Goal: Communication & Community: Ask a question

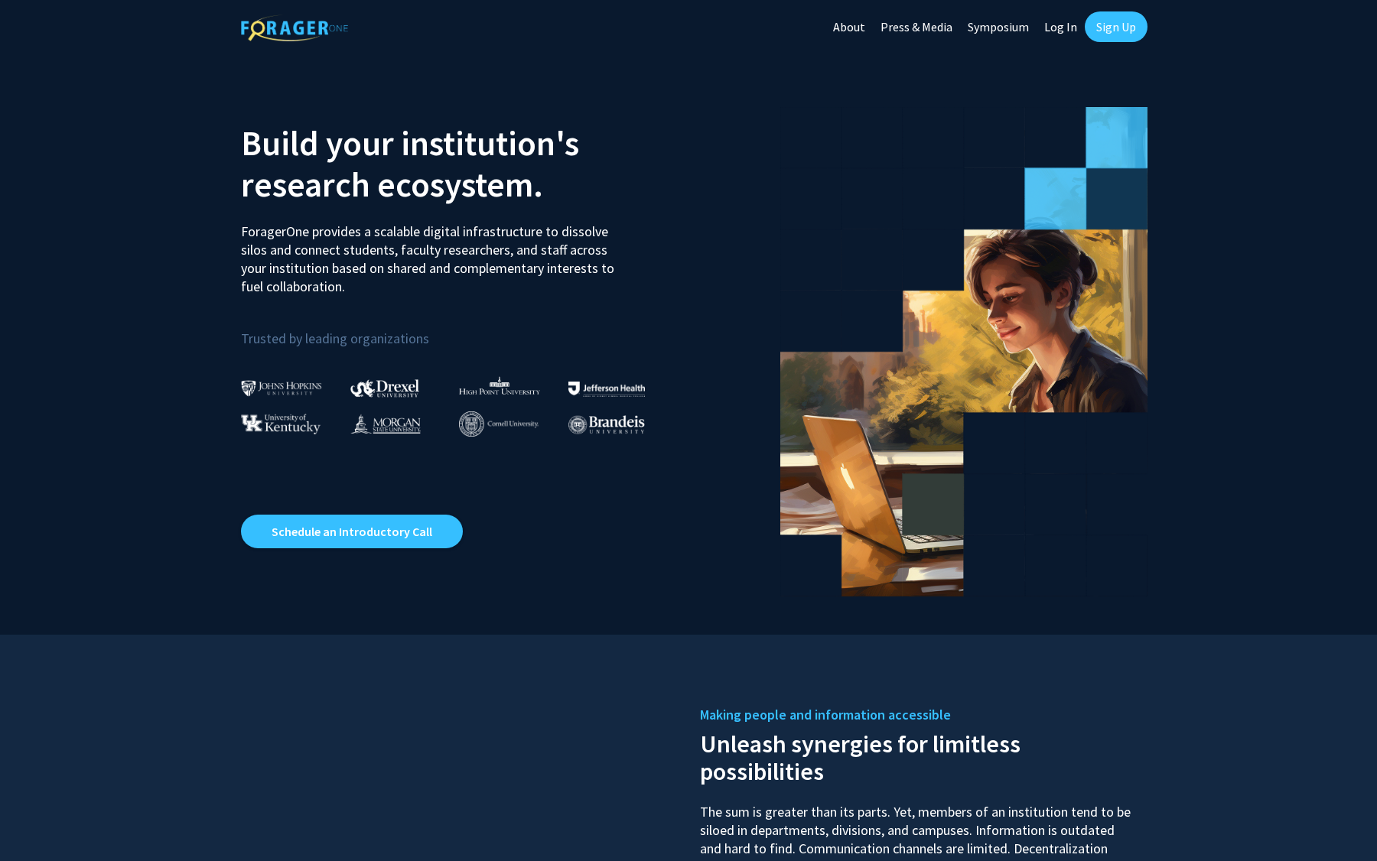
click at [1101, 25] on link "Sign Up" at bounding box center [1116, 26] width 63 height 31
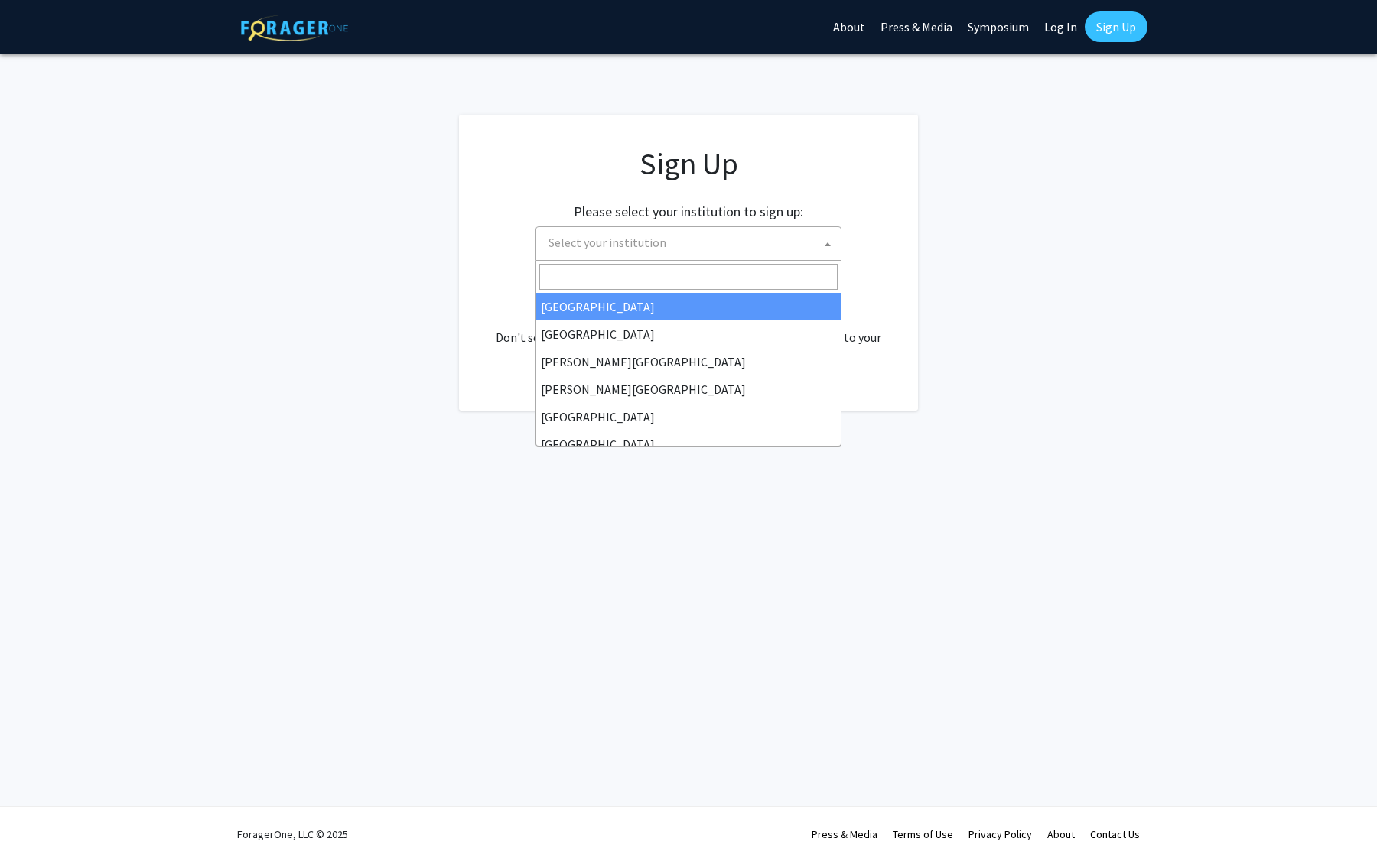
click at [672, 247] on span "Select your institution" at bounding box center [691, 242] width 298 height 31
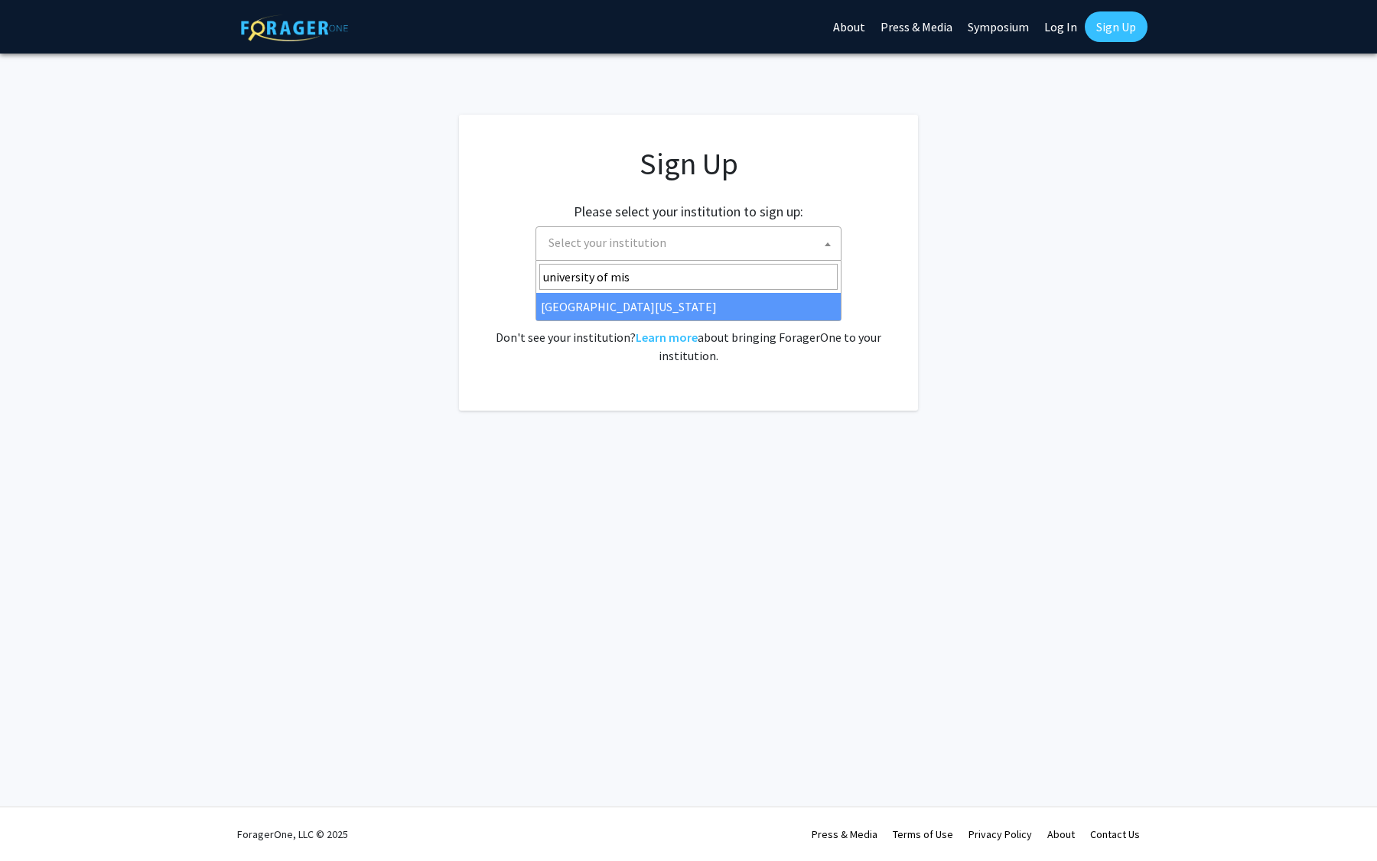
type input "university of mis"
select select "33"
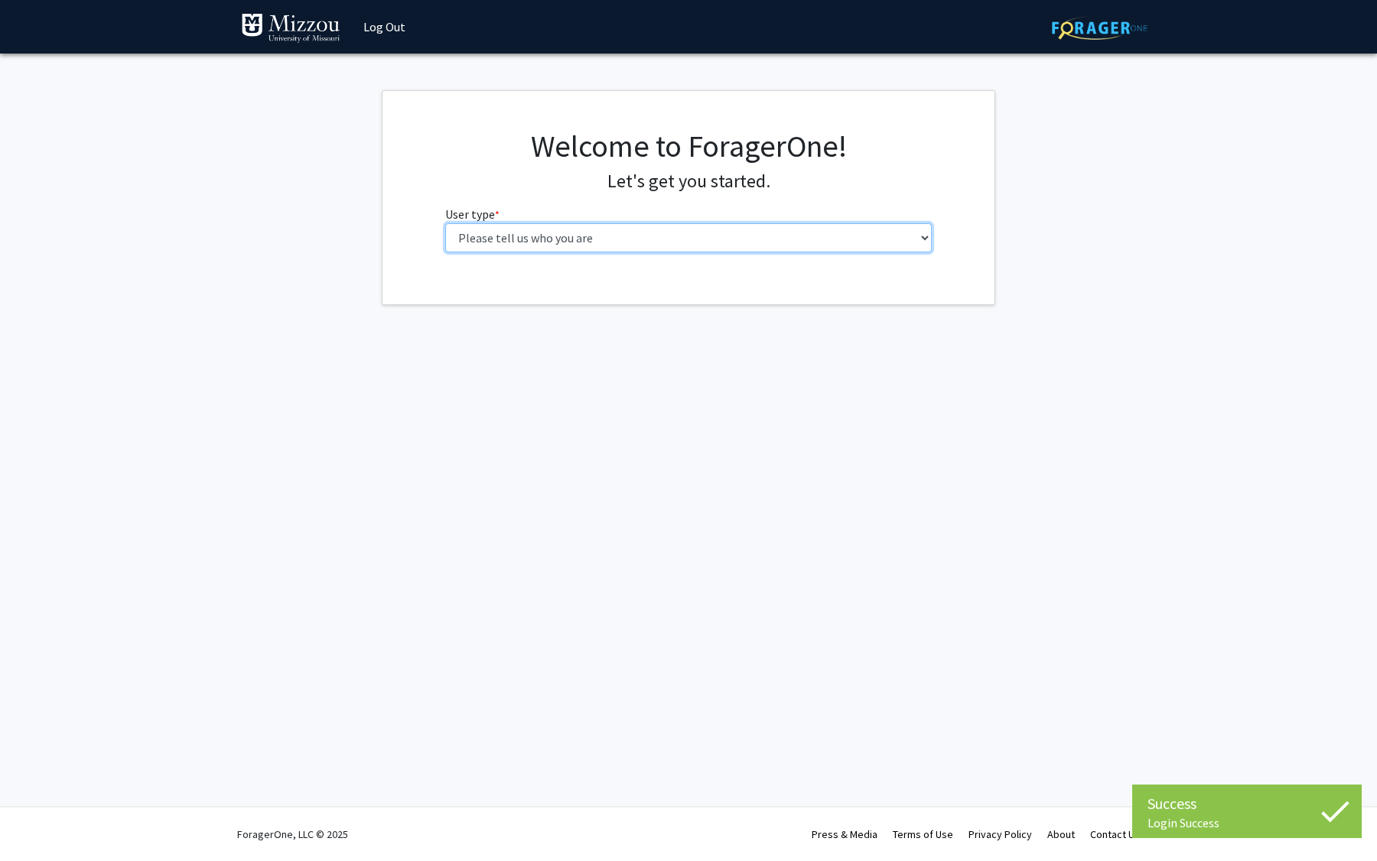
click at [666, 237] on select "Please tell us who you are Undergraduate Student Master's Student Doctoral Cand…" at bounding box center [688, 237] width 487 height 29
select select "1: undergrad"
click at [445, 223] on select "Please tell us who you are Undergraduate Student Master's Student Doctoral Cand…" at bounding box center [688, 237] width 487 height 29
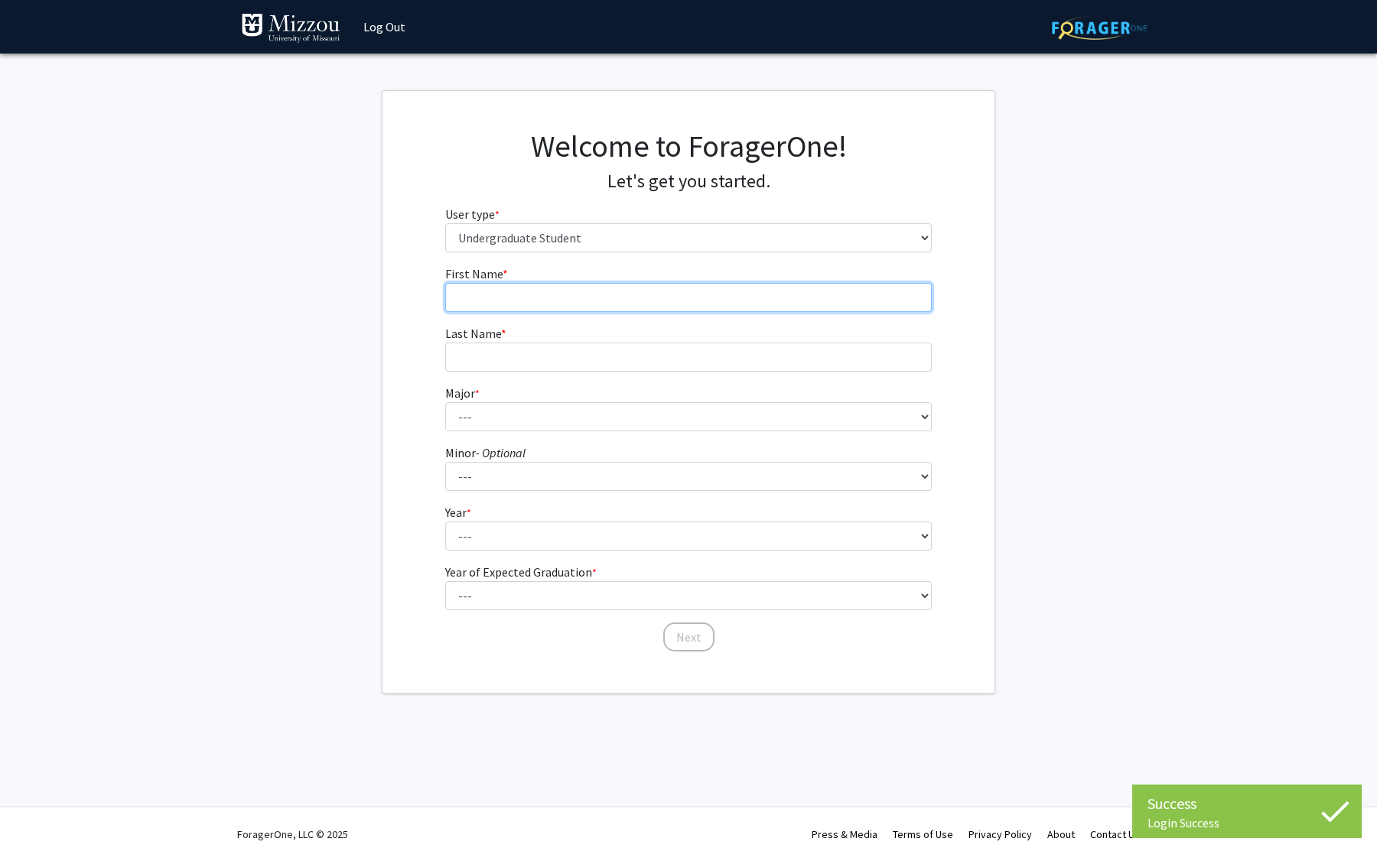
click at [666, 284] on input "First Name * required" at bounding box center [688, 297] width 487 height 29
type input "[PERSON_NAME]"
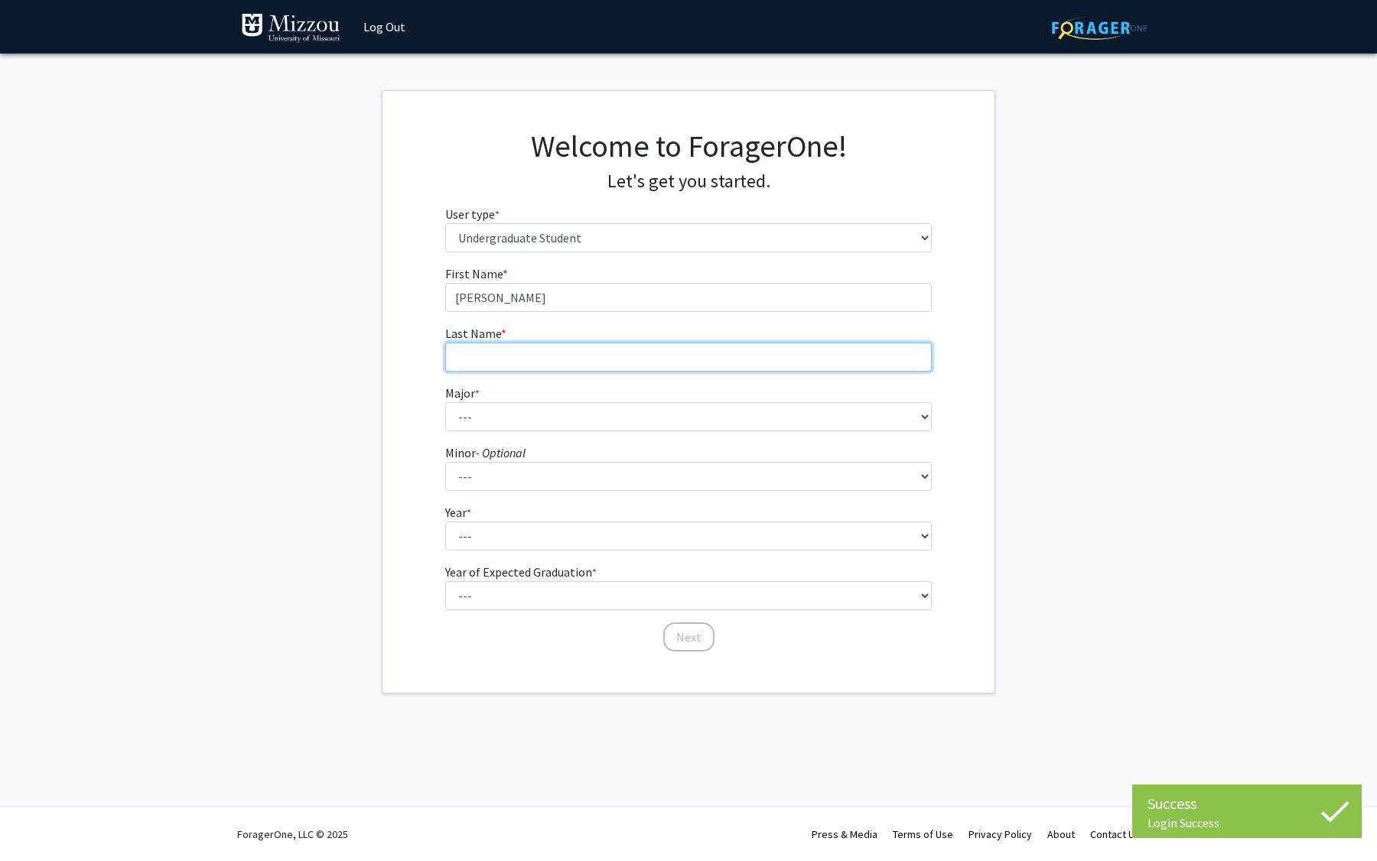
type input "[PERSON_NAME]"
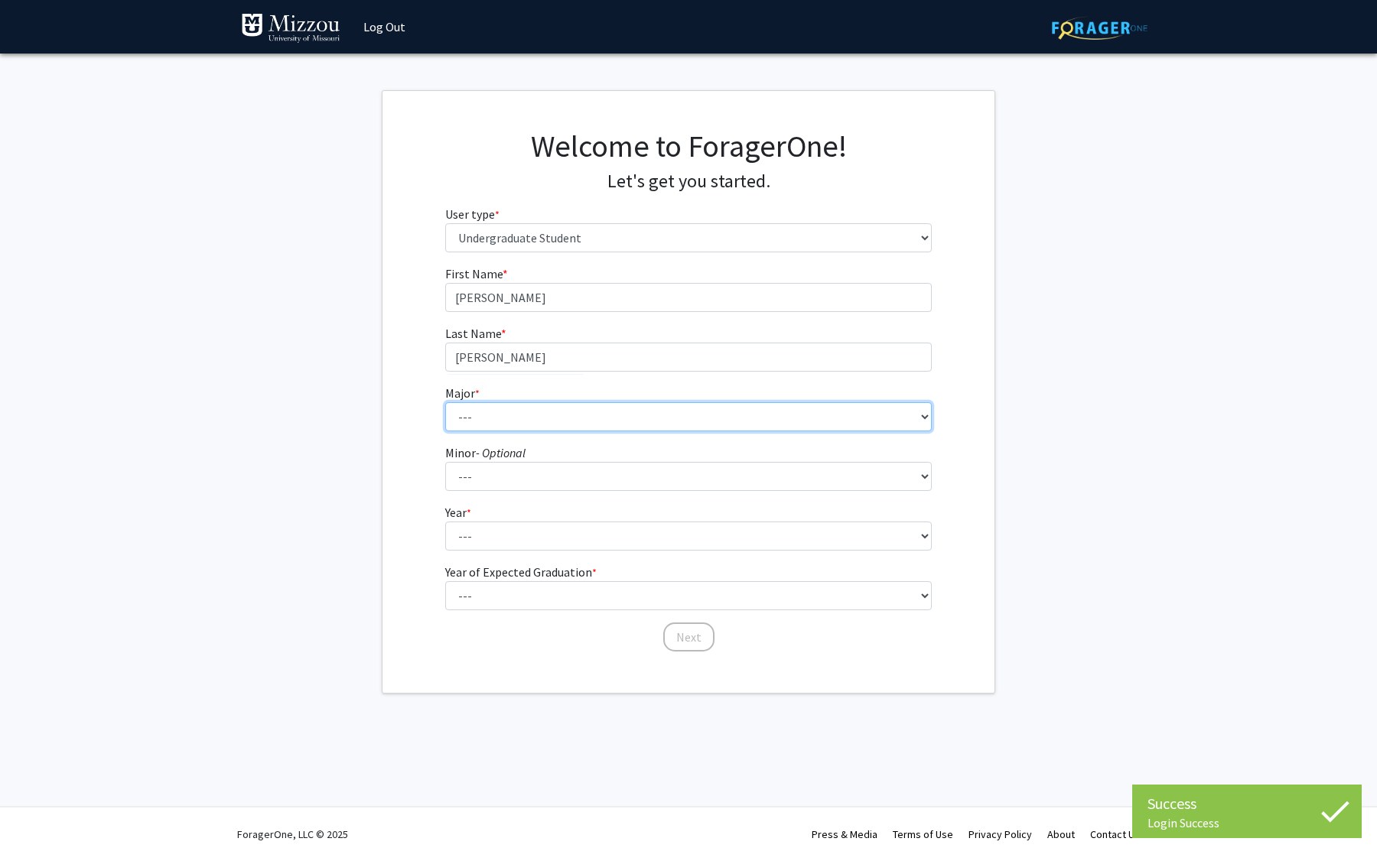
click at [587, 430] on select "--- Agribusiness Management Agricultural Education Agricultural Education: Comm…" at bounding box center [688, 416] width 487 height 29
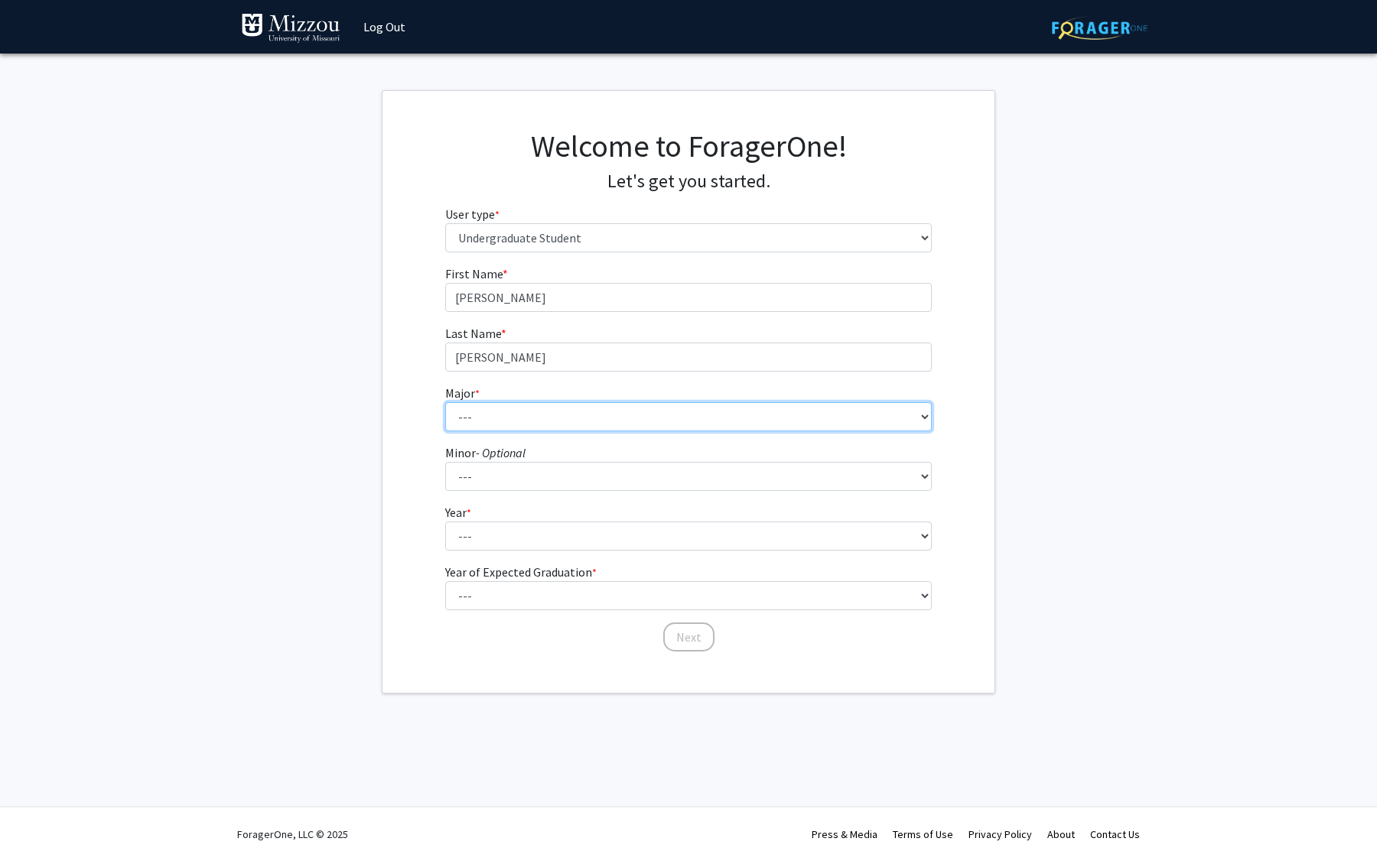
select select "134: 2627"
click at [445, 402] on select "--- Agribusiness Management Agricultural Education Agricultural Education: Comm…" at bounding box center [688, 416] width 487 height 29
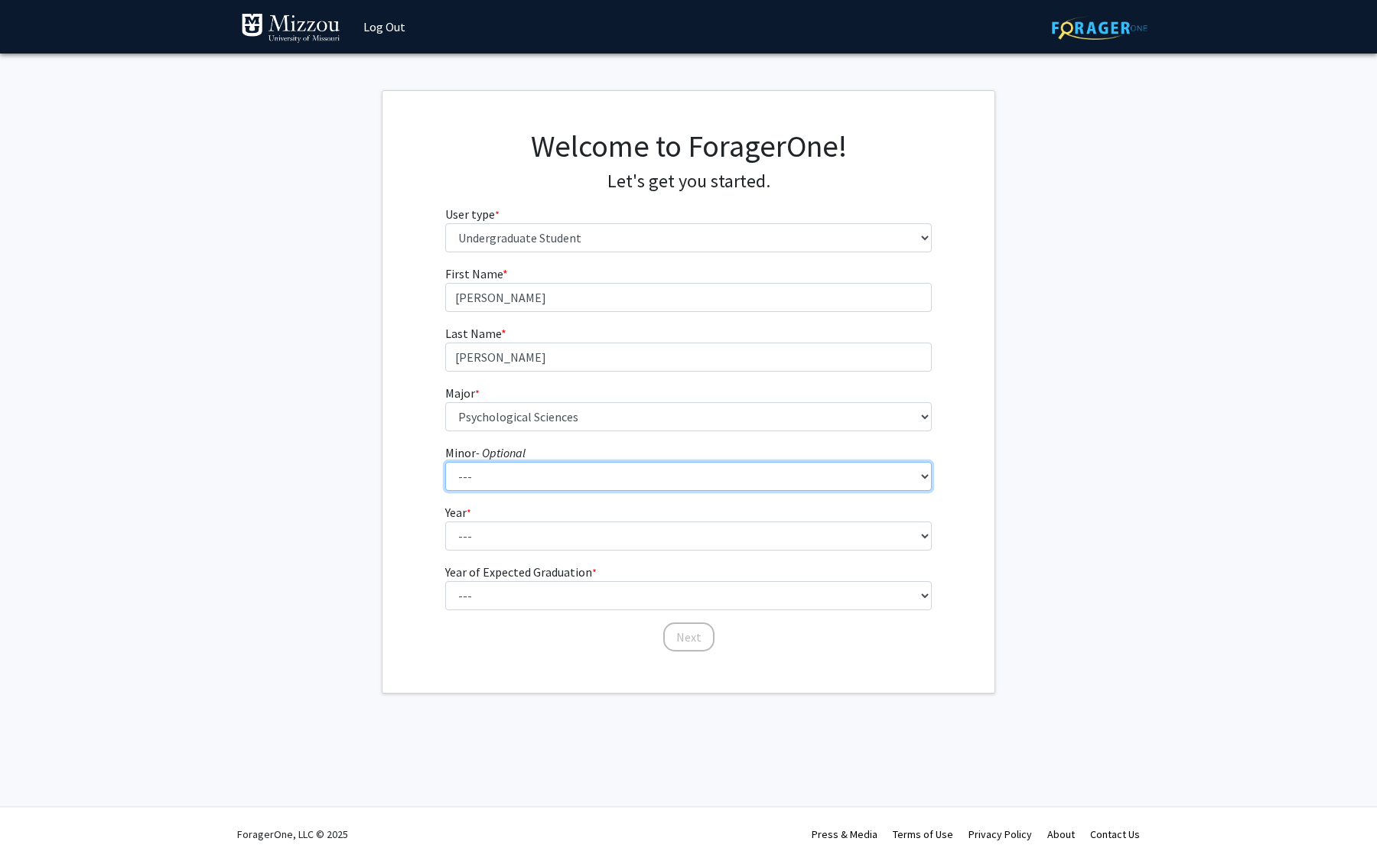
click at [571, 467] on select "--- Accountancy Aerospace Engineering Aerospace Studies Agribusiness Management…" at bounding box center [688, 476] width 487 height 29
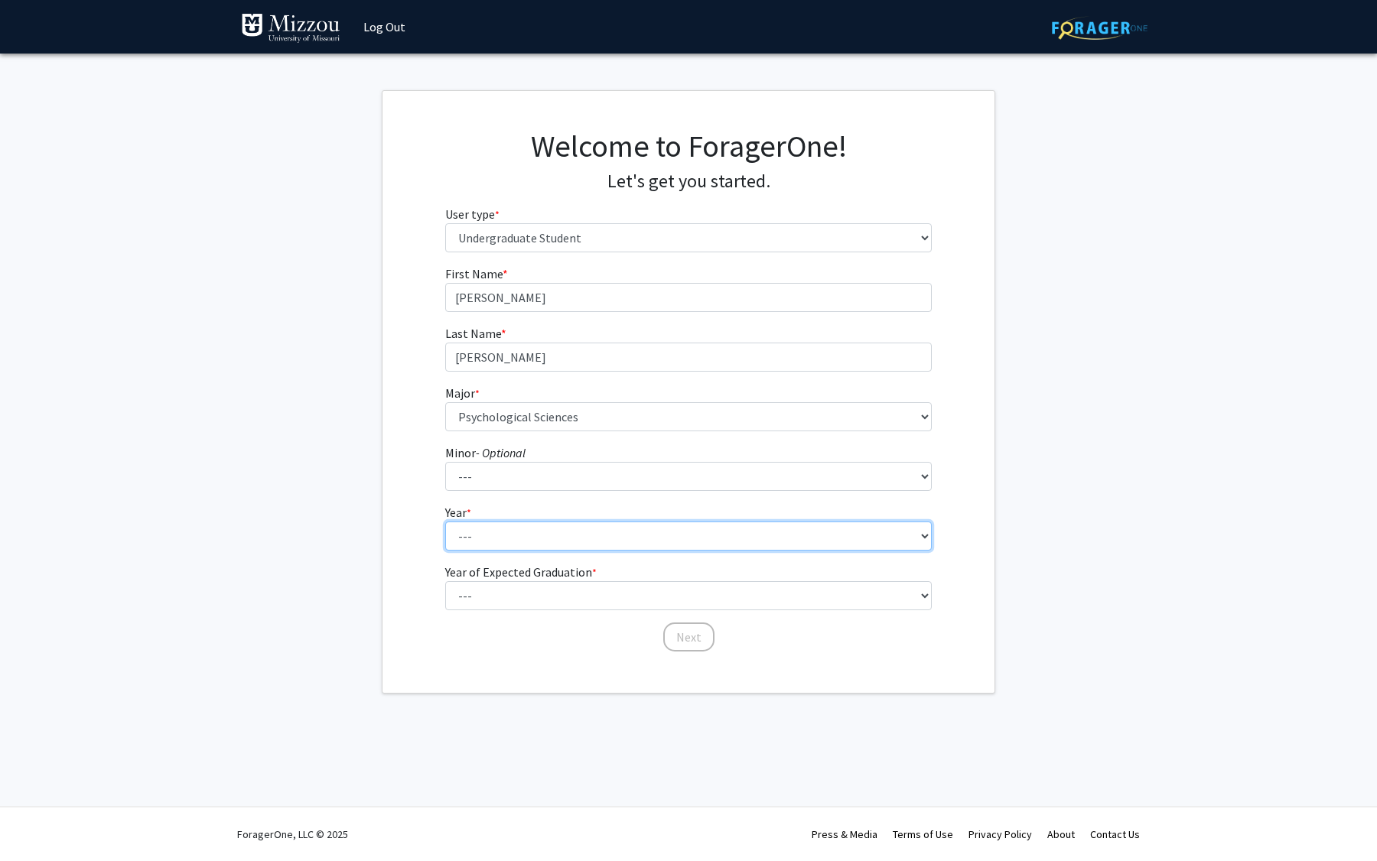
click at [563, 533] on select "--- First-year Sophomore Junior Senior Postbaccalaureate Certificate" at bounding box center [688, 536] width 487 height 29
select select "3: junior"
click at [445, 522] on select "--- First-year Sophomore Junior Senior Postbaccalaureate Certificate" at bounding box center [688, 536] width 487 height 29
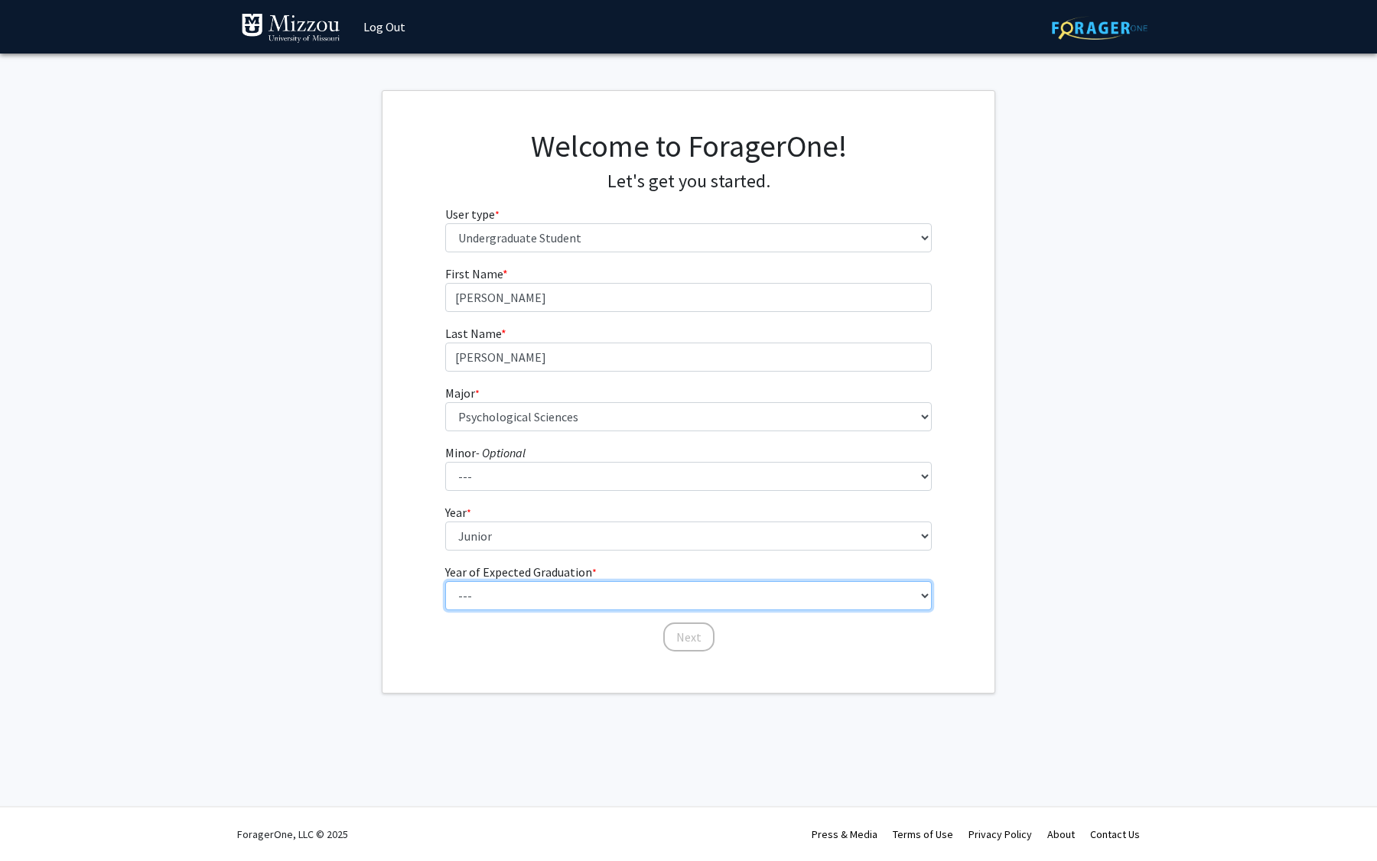
click at [558, 584] on select "--- 2025 2026 2027 2028 2029 2030 2031 2032 2033 2034" at bounding box center [688, 595] width 487 height 29
select select "3: 2027"
click at [445, 581] on select "--- 2025 2026 2027 2028 2029 2030 2031 2032 2033 2034" at bounding box center [688, 595] width 487 height 29
click at [675, 641] on button "Next" at bounding box center [688, 637] width 51 height 29
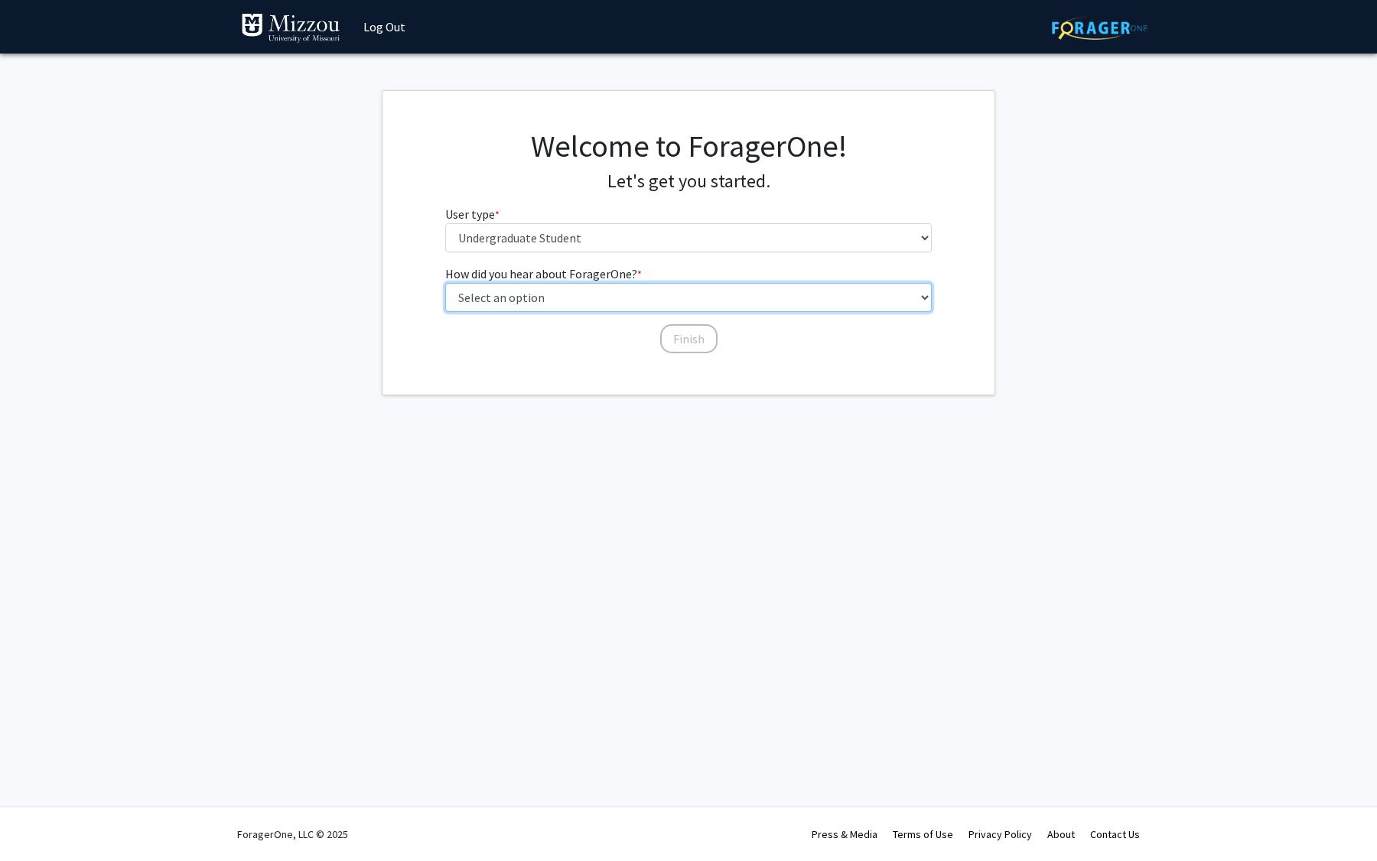
click at [548, 288] on select "Select an option Peer/student recommendation Faculty/staff recommendation Unive…" at bounding box center [688, 297] width 487 height 29
click at [559, 291] on select "Select an option Peer/student recommendation Faculty/staff recommendation Unive…" at bounding box center [688, 297] width 487 height 29
select select "2: faculty_recommendation"
click at [445, 283] on select "Select an option Peer/student recommendation Faculty/staff recommendation Unive…" at bounding box center [688, 297] width 487 height 29
click at [679, 337] on button "Finish" at bounding box center [688, 338] width 57 height 29
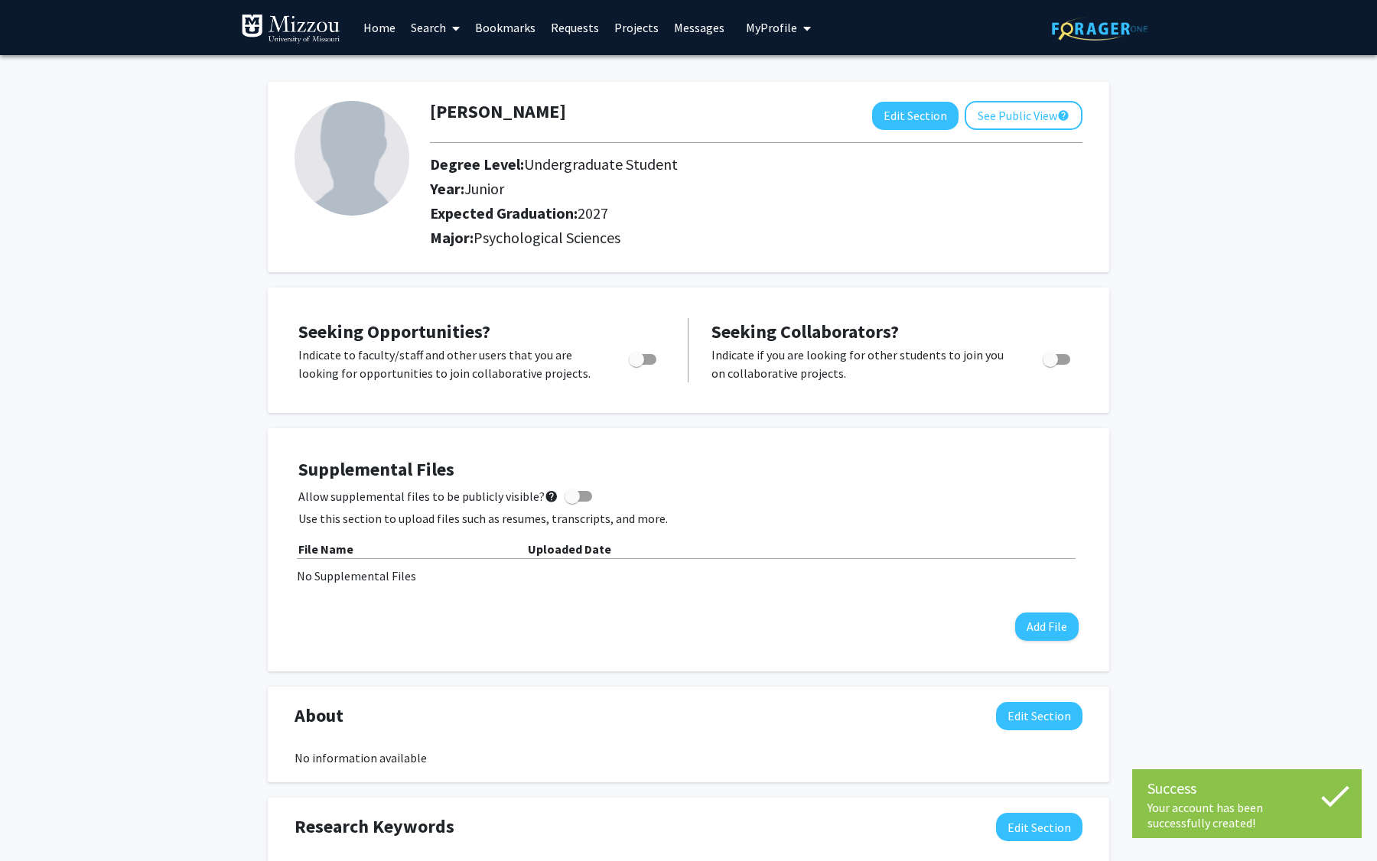
click at [432, 34] on link "Search" at bounding box center [435, 28] width 64 height 54
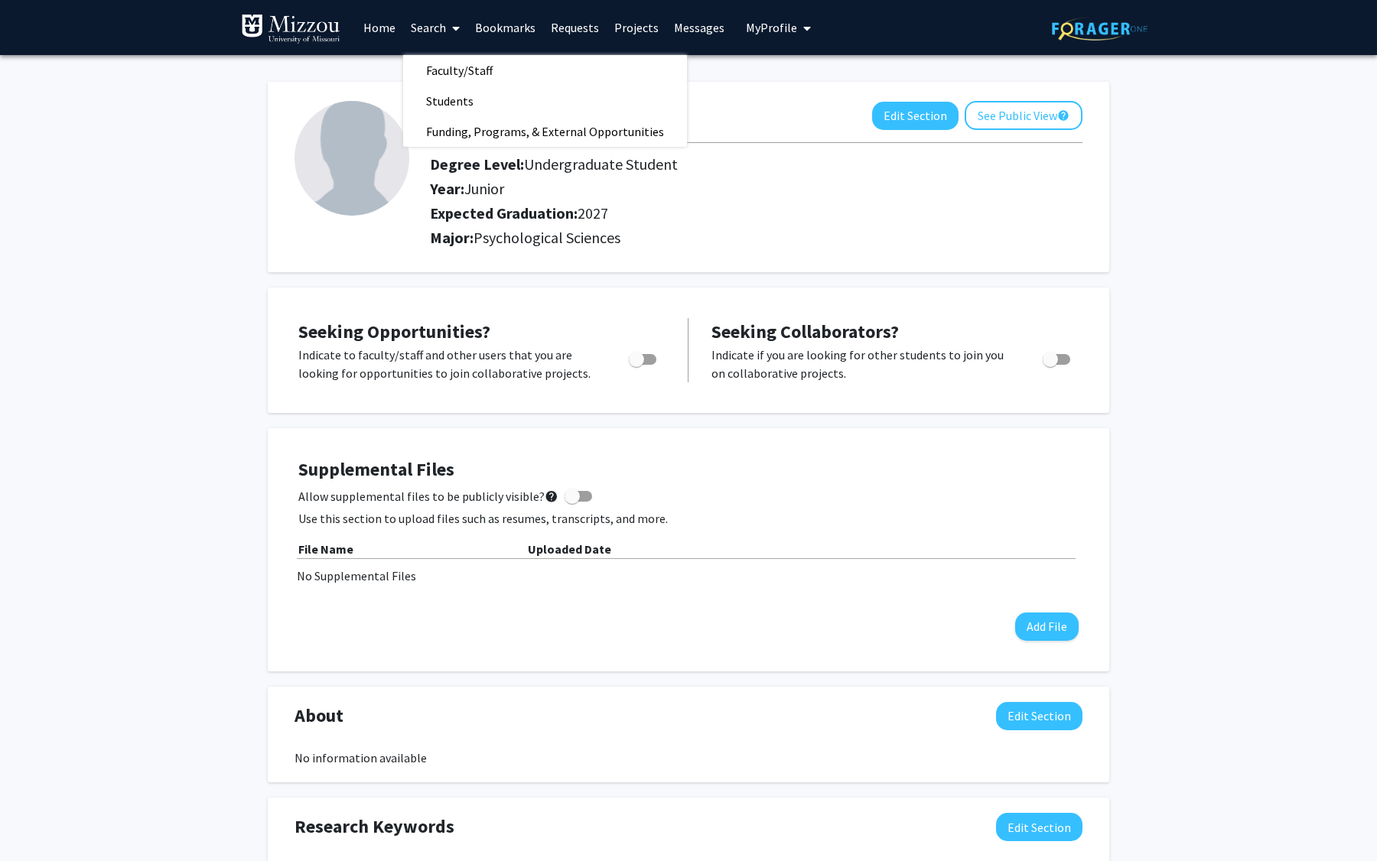
click at [435, 40] on link "Search" at bounding box center [435, 28] width 64 height 54
click at [435, 39] on link "Search" at bounding box center [435, 28] width 64 height 54
click at [465, 71] on span "Faculty/Staff" at bounding box center [459, 70] width 112 height 31
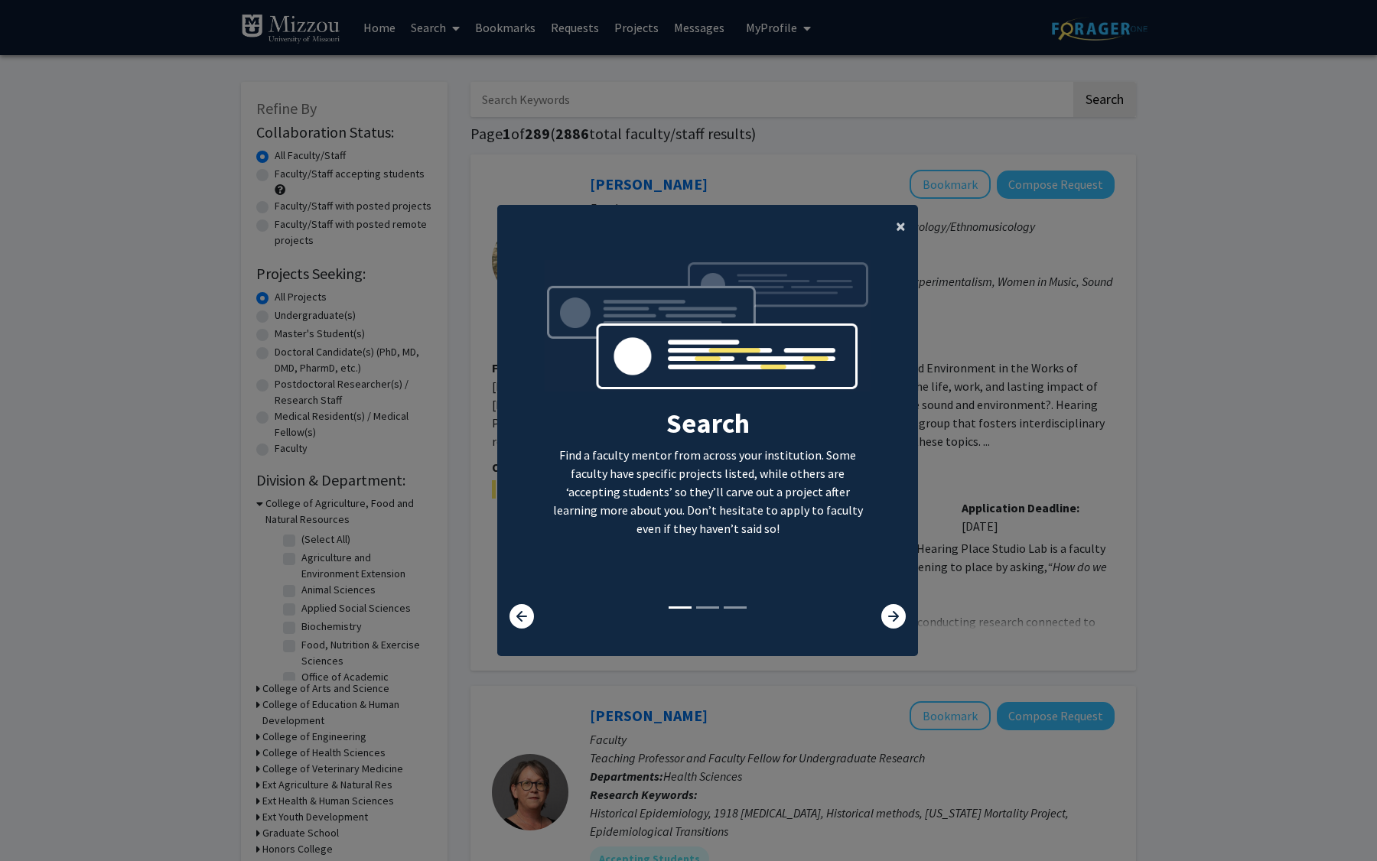
click at [893, 233] on button "×" at bounding box center [900, 226] width 34 height 43
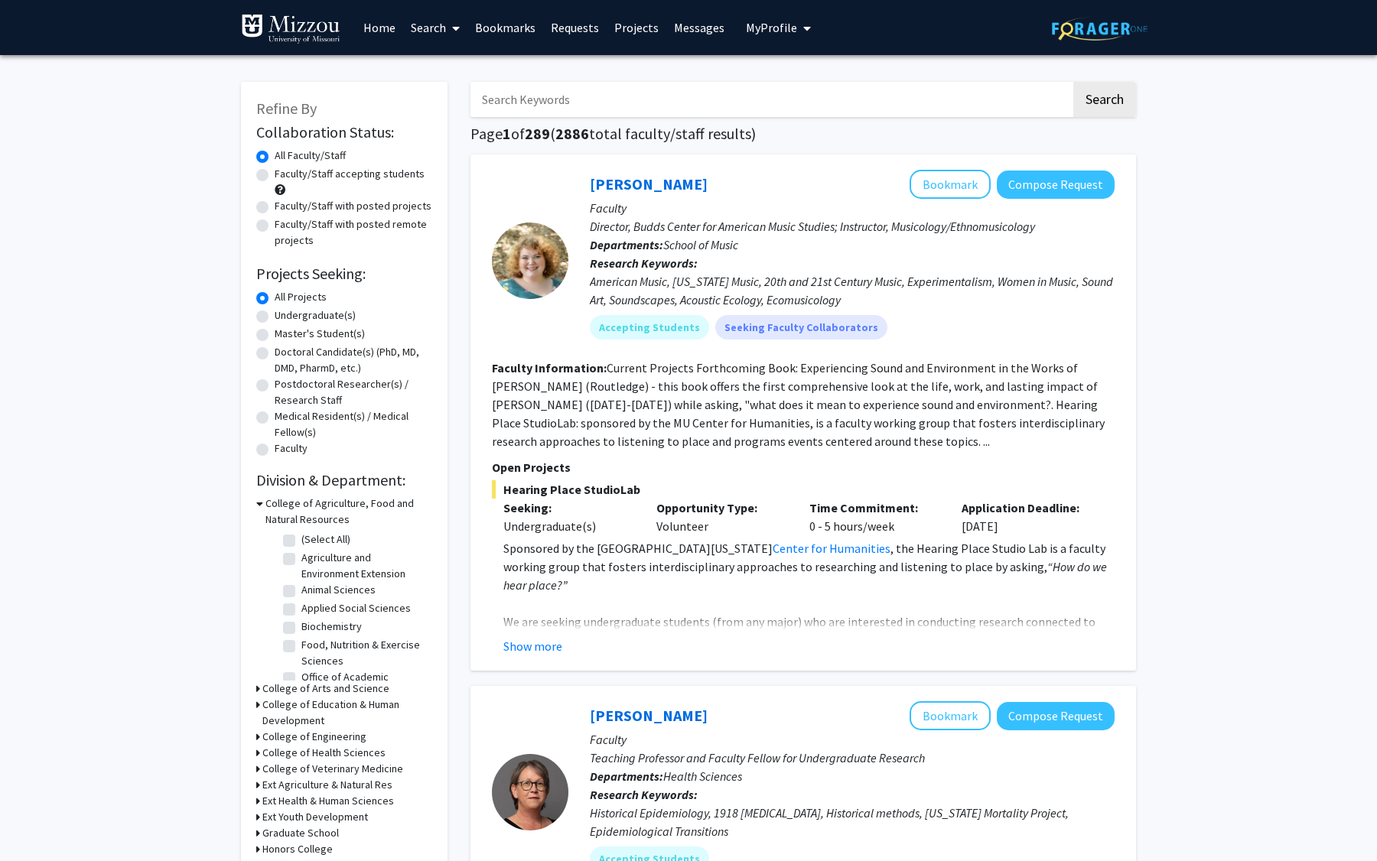
click at [733, 96] on input "Search Keywords" at bounding box center [770, 99] width 600 height 35
paste input "Dr. Ellis-Kalton"
type input "Dr. Ellis-Kalton\"
click at [1089, 93] on button "Search" at bounding box center [1104, 99] width 63 height 35
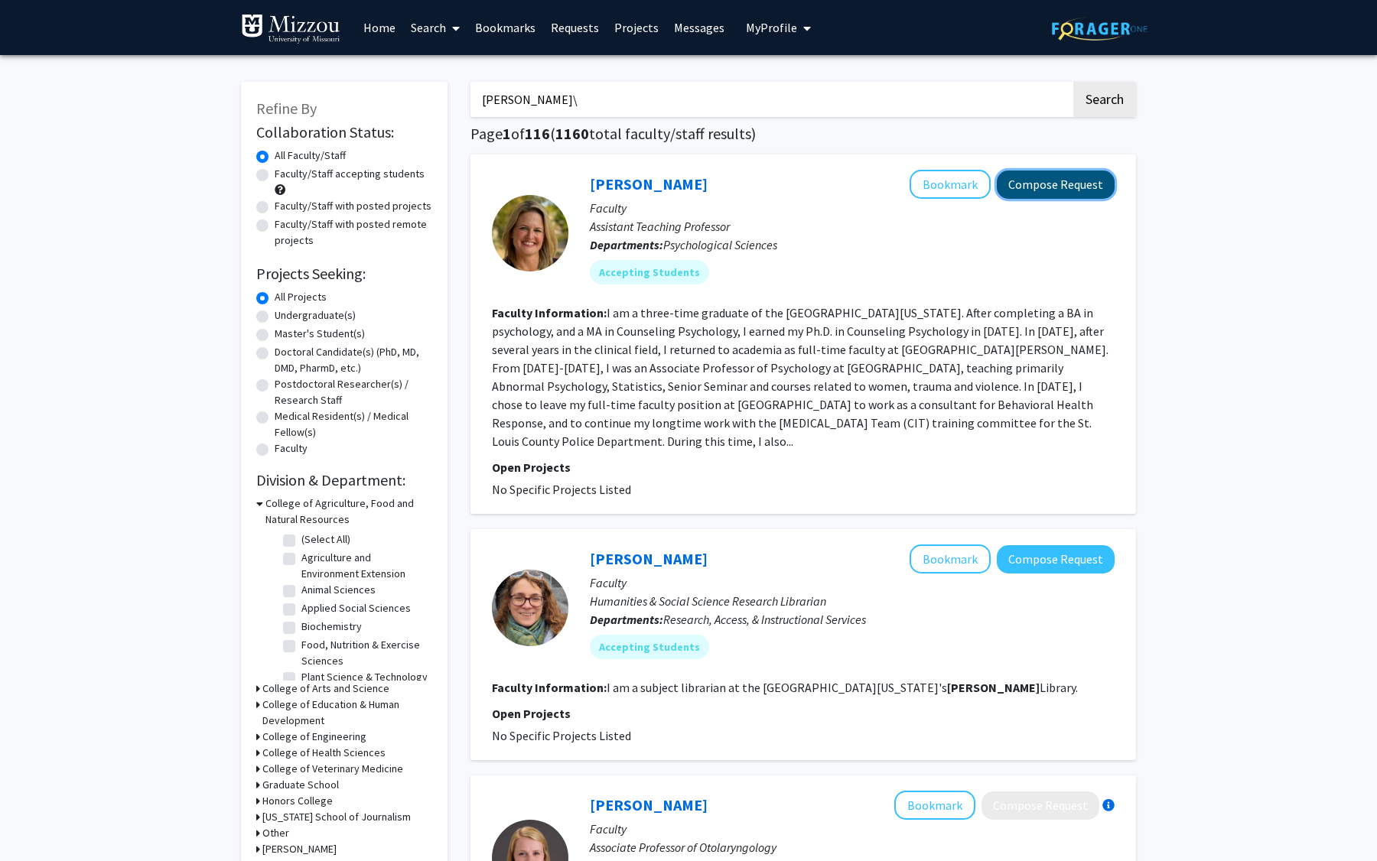
click at [1085, 186] on button "Compose Request" at bounding box center [1056, 185] width 118 height 28
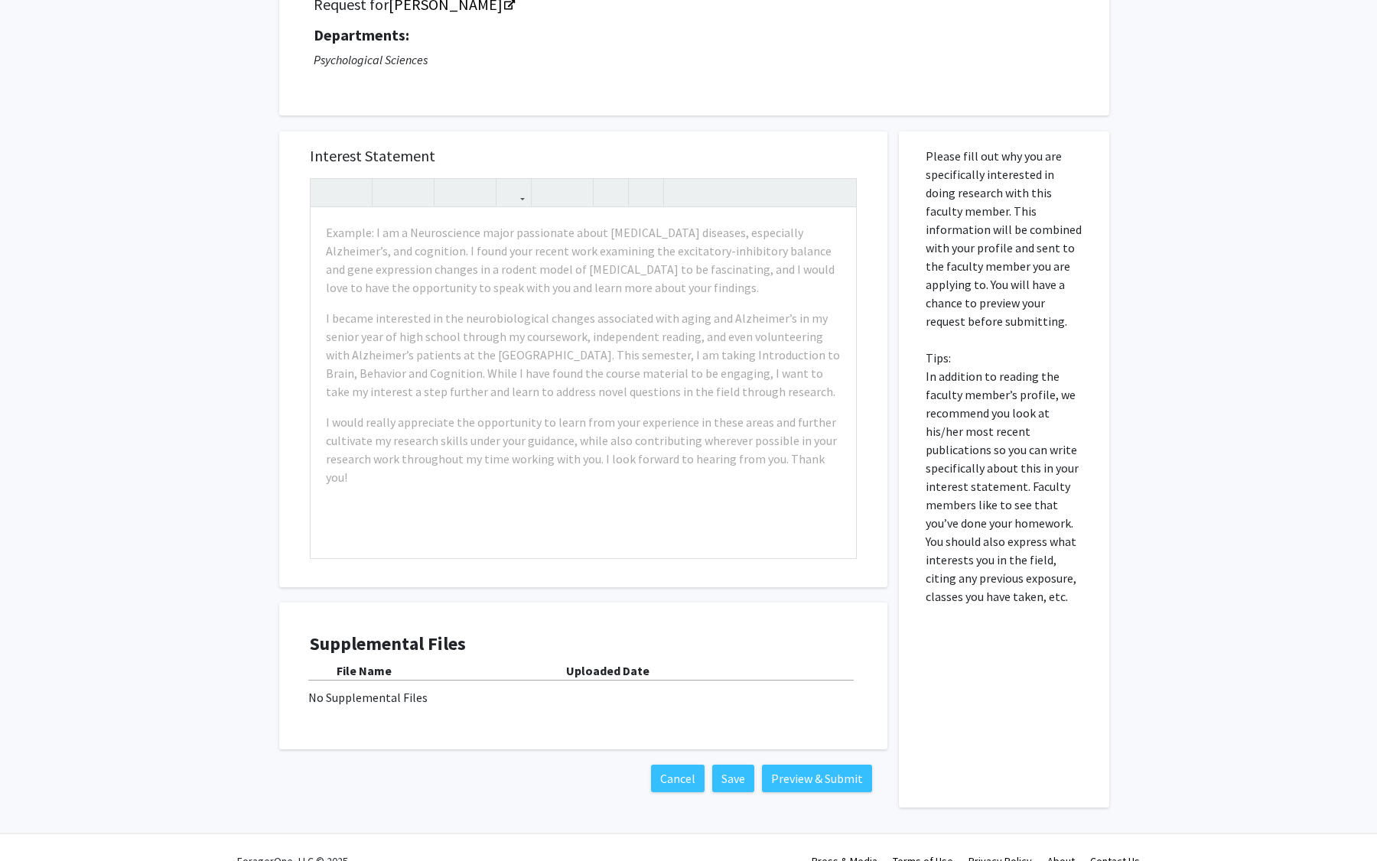
scroll to position [162, 0]
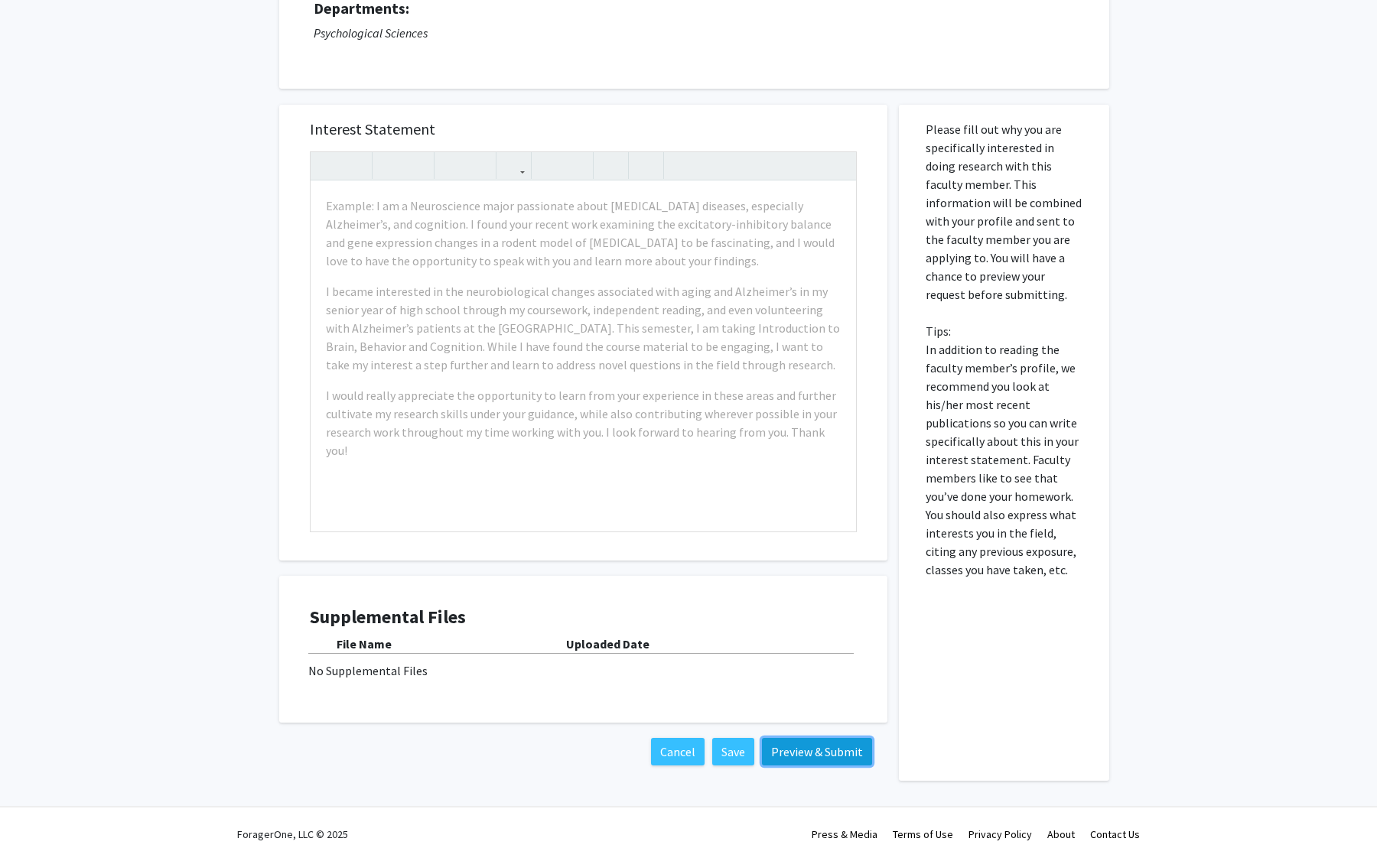
click at [776, 753] on button "Preview & Submit" at bounding box center [817, 752] width 110 height 28
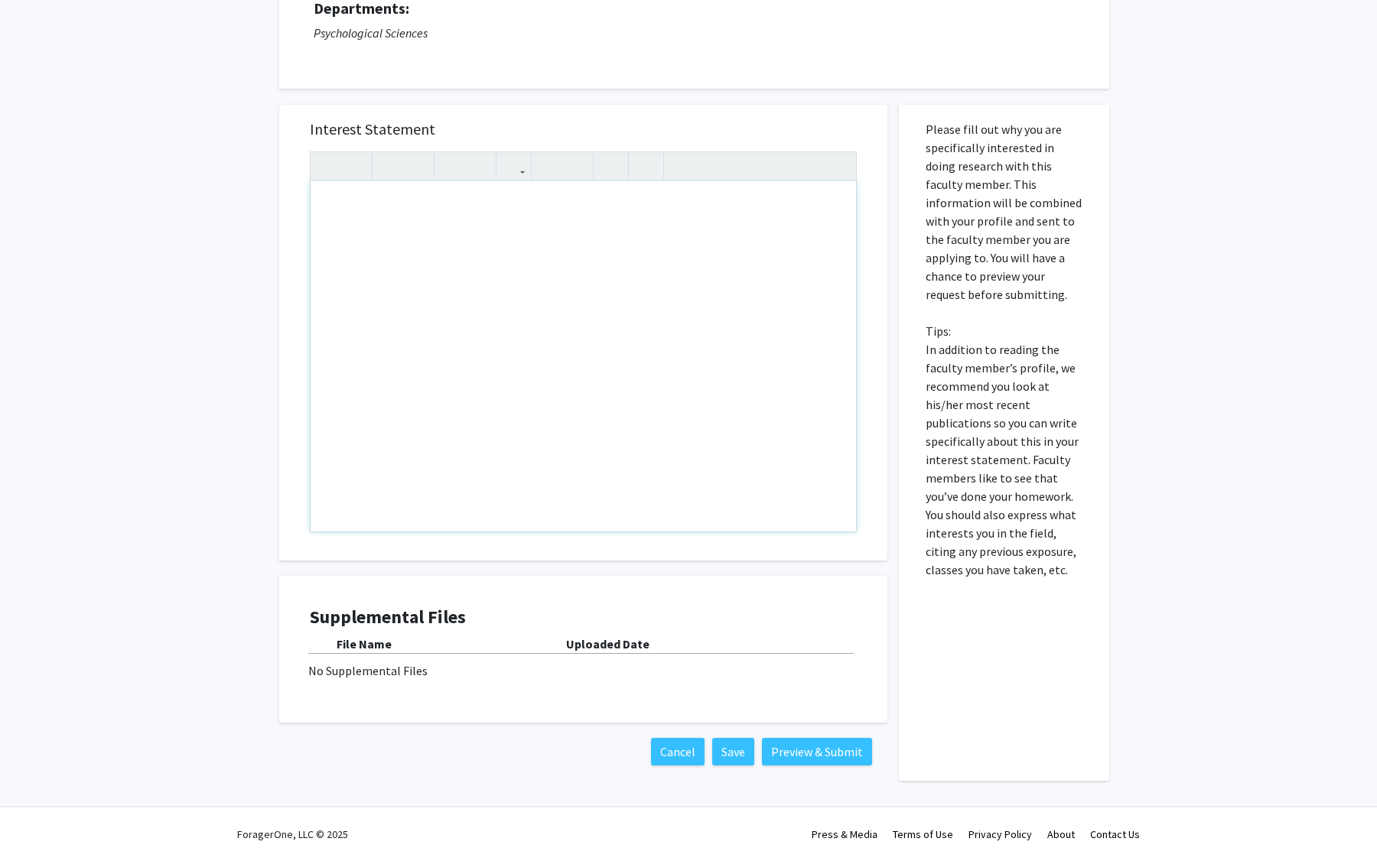
click at [516, 402] on div "Note to users with screen readers: Please press Alt+0 or Option+0 to deactivate…" at bounding box center [583, 356] width 545 height 350
type textarea "For PSYCH-1030 class"
click at [782, 754] on button "Preview & Submit" at bounding box center [817, 752] width 110 height 28
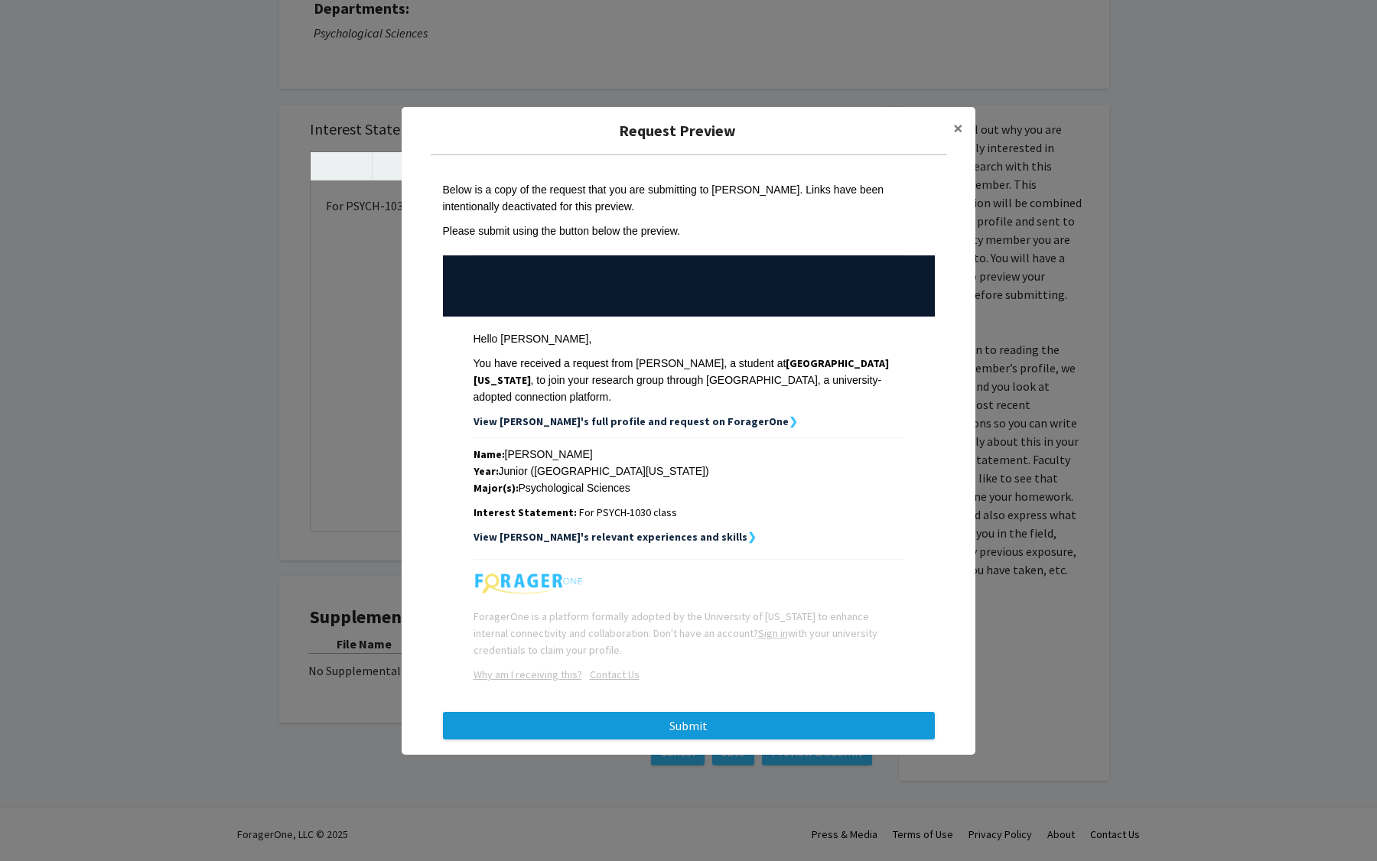
scroll to position [15, 0]
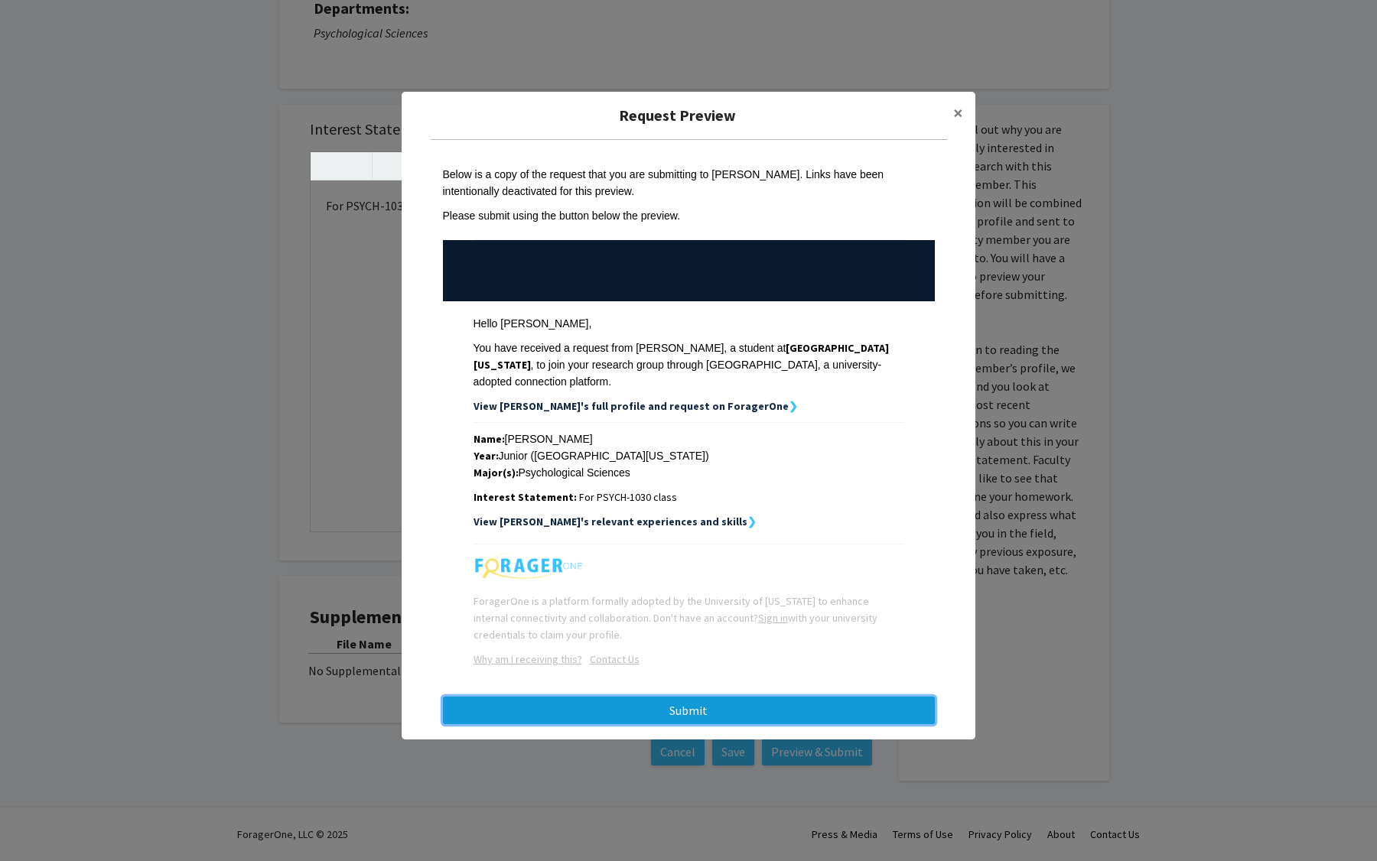
click at [746, 718] on button "Submit" at bounding box center [689, 711] width 492 height 28
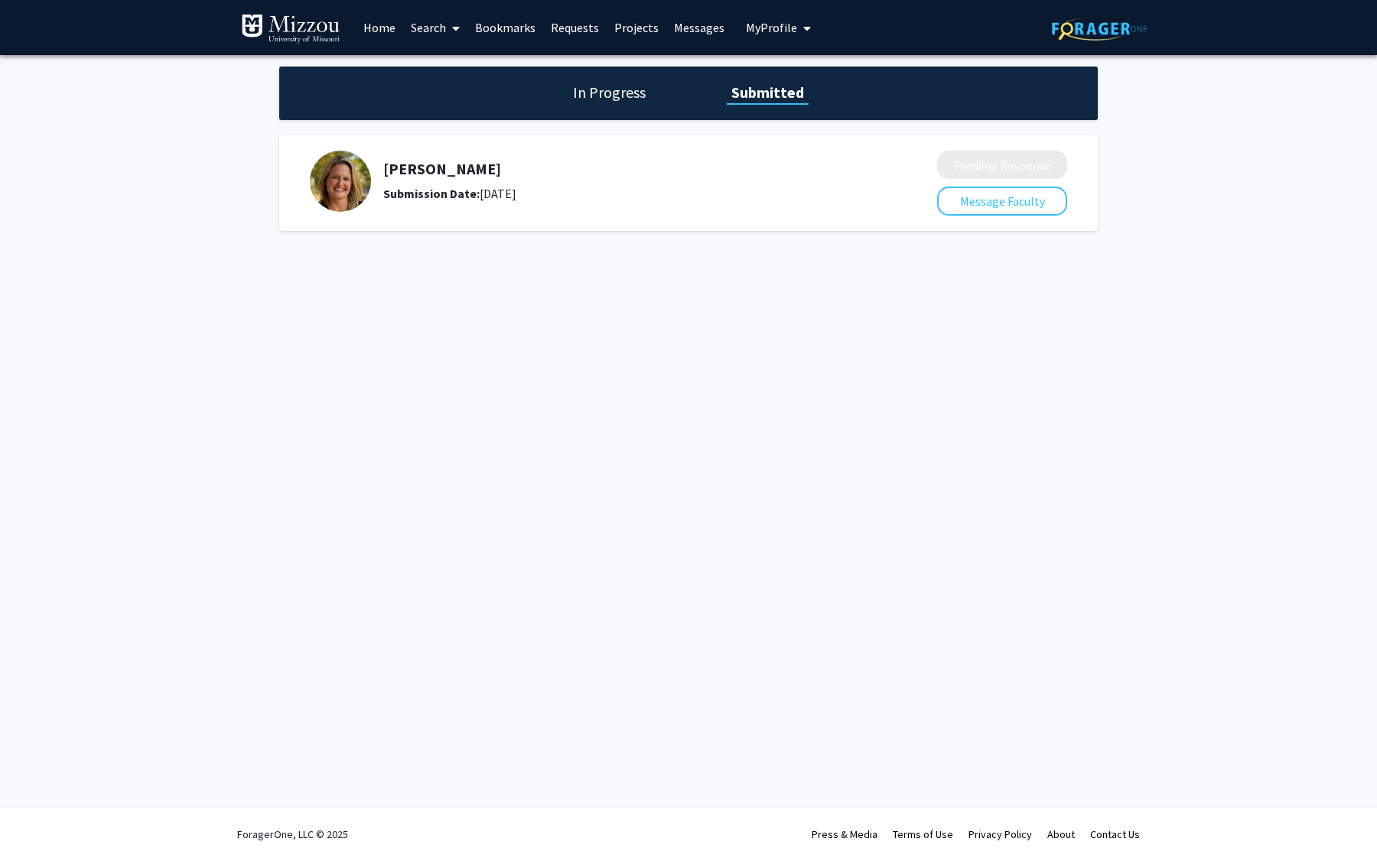
click at [1080, 31] on img at bounding box center [1100, 29] width 96 height 24
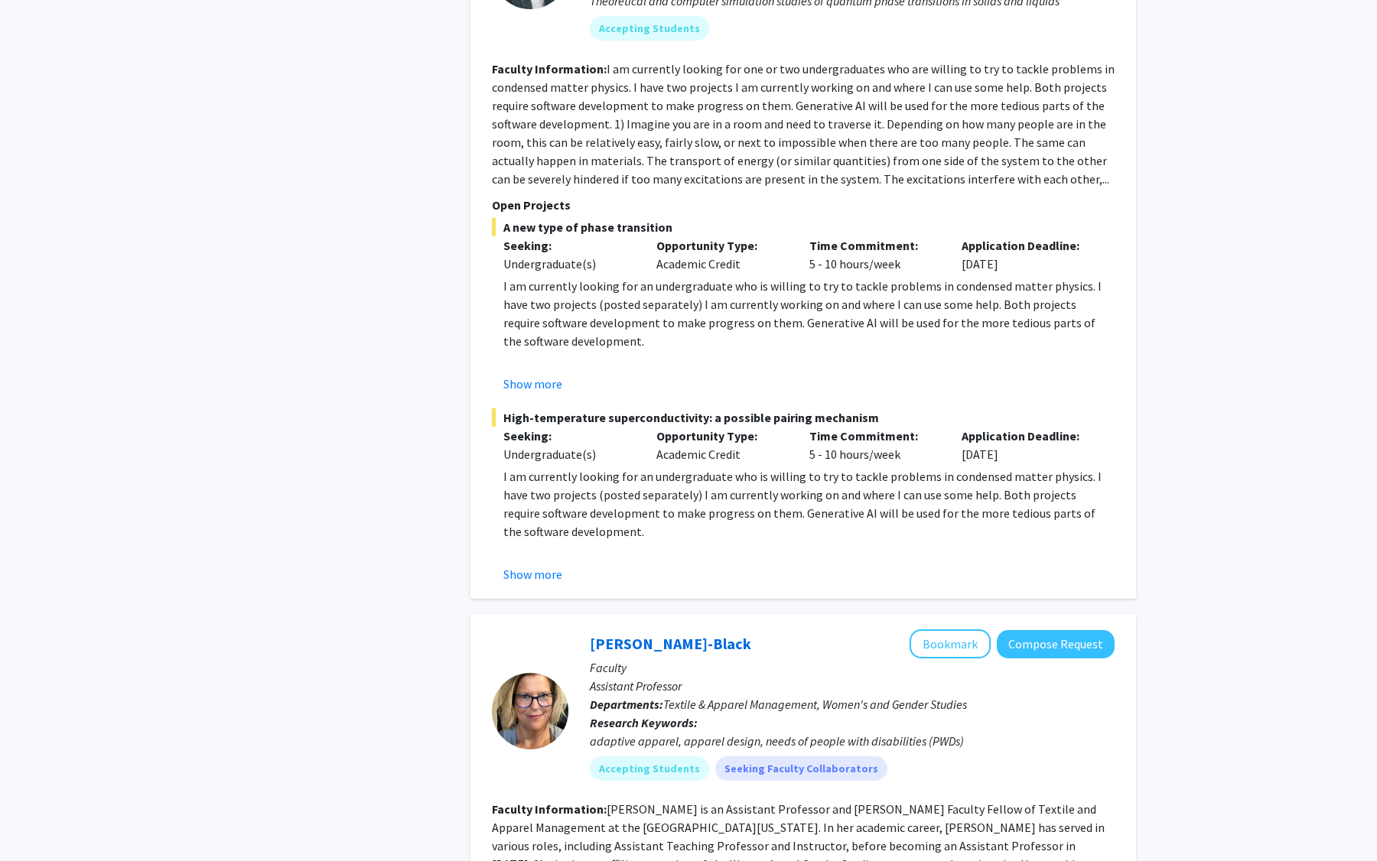
scroll to position [3297, 0]
